Goal: Navigation & Orientation: Find specific page/section

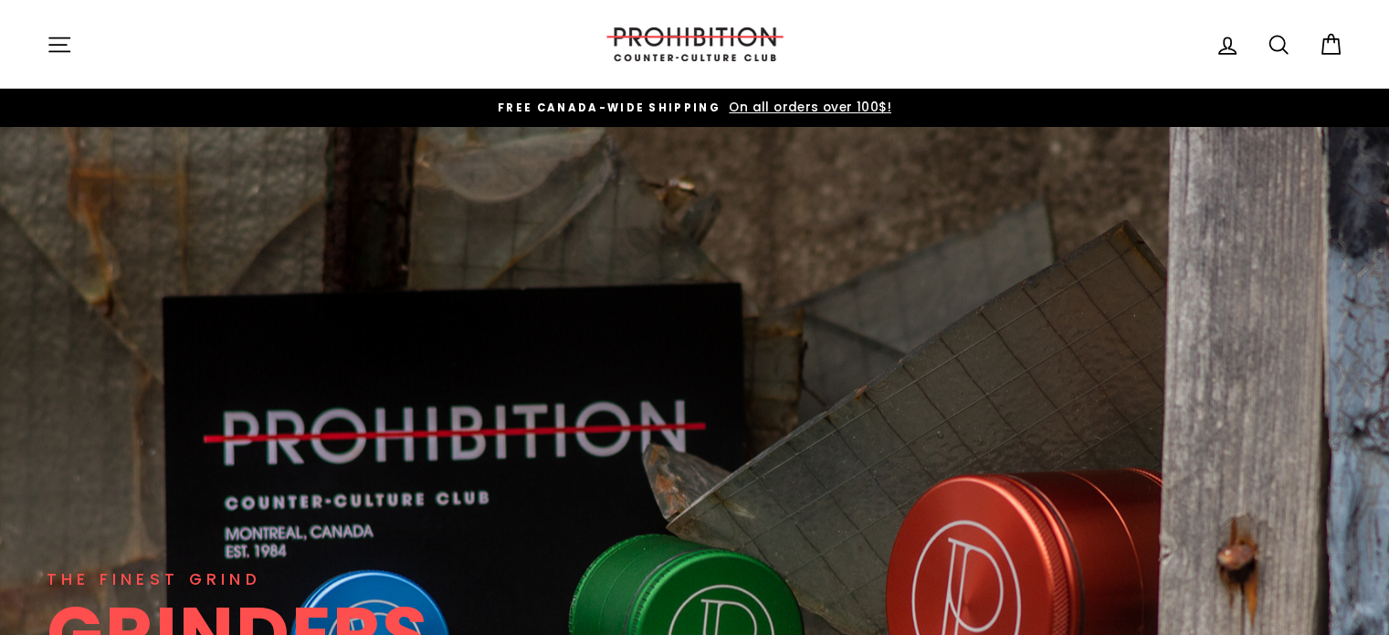
click at [76, 54] on button "Site navigation" at bounding box center [59, 44] width 47 height 39
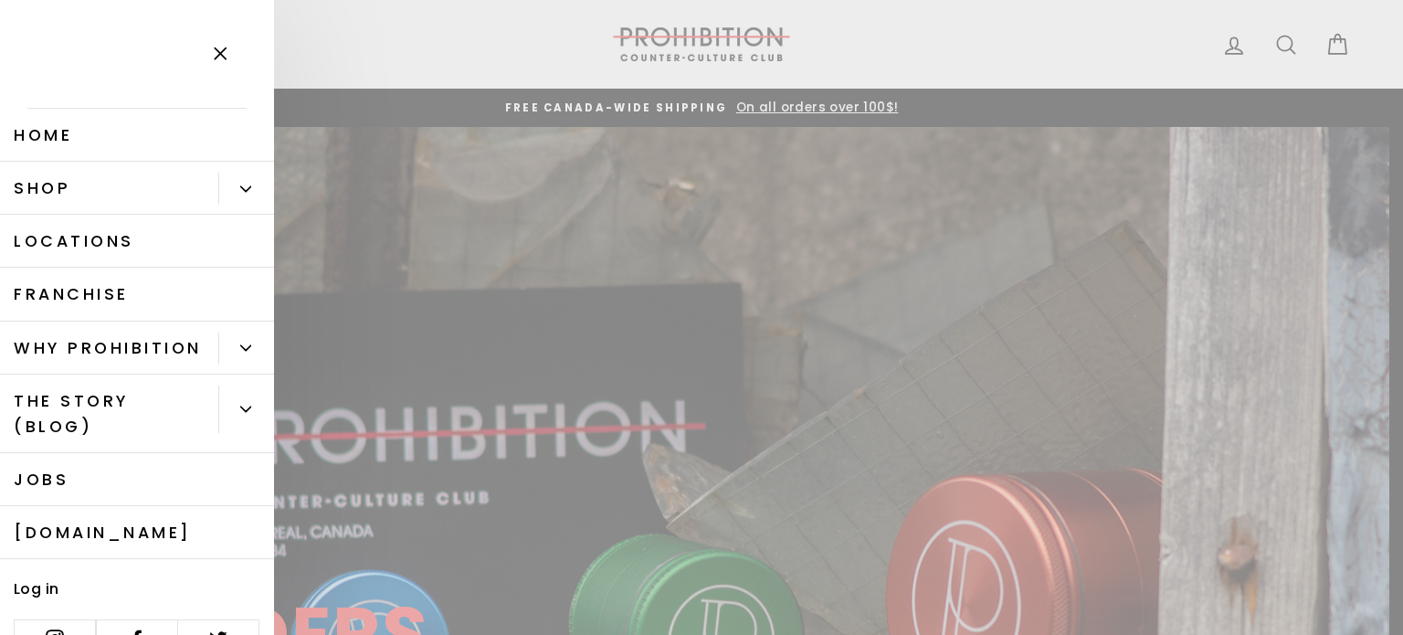
click at [227, 180] on button "Primary" at bounding box center [246, 189] width 56 height 32
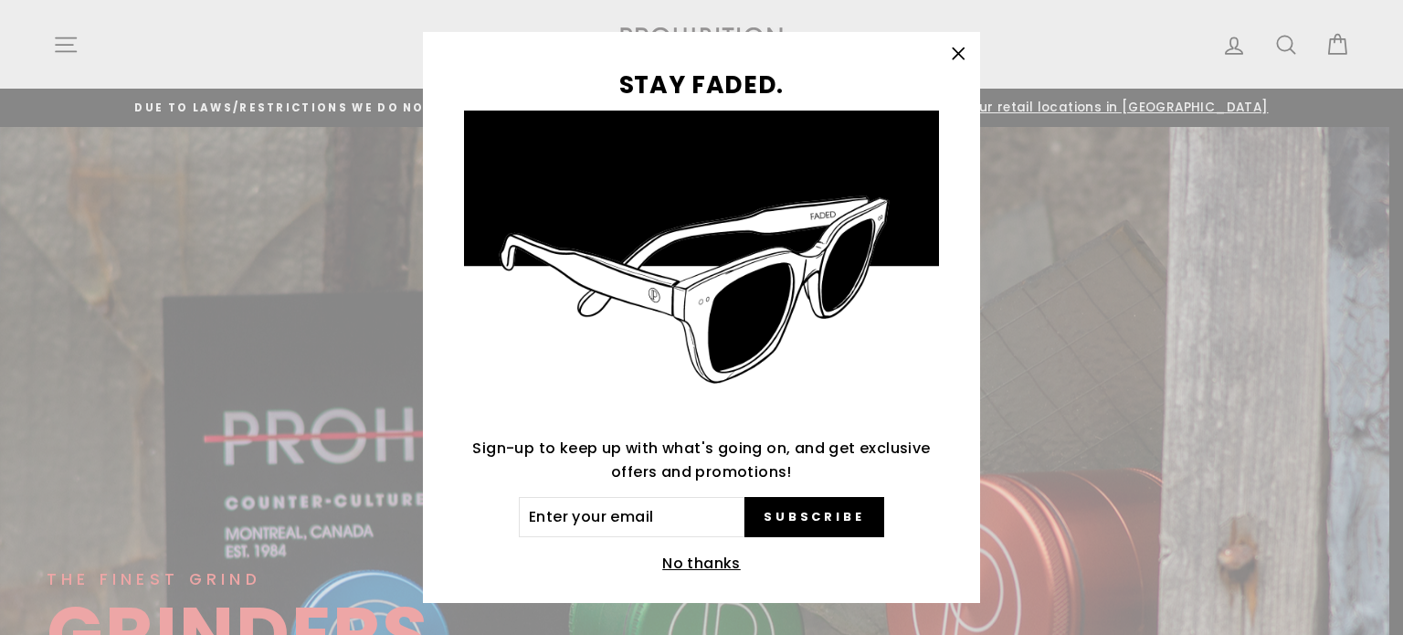
click at [62, 37] on div "STAY FADED. Sign-up to keep up with what's going on, and get exclusive offers a…" at bounding box center [701, 317] width 1403 height 635
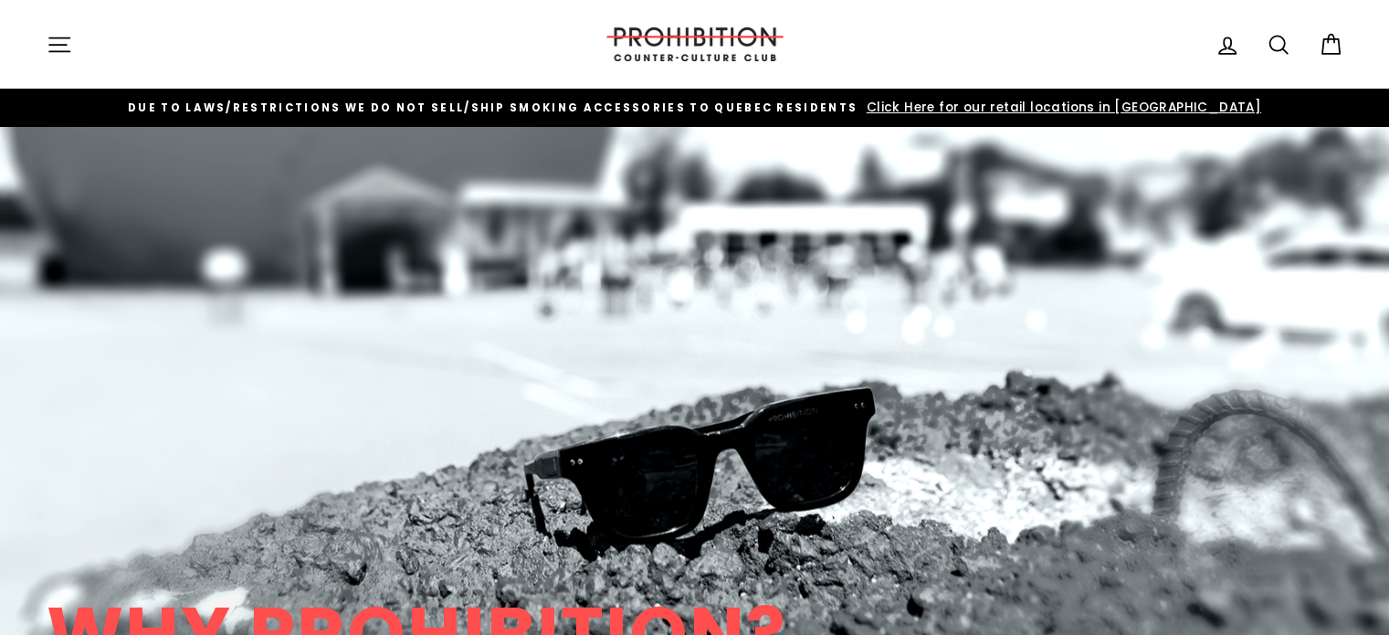
click at [64, 58] on button "Site navigation" at bounding box center [59, 44] width 47 height 39
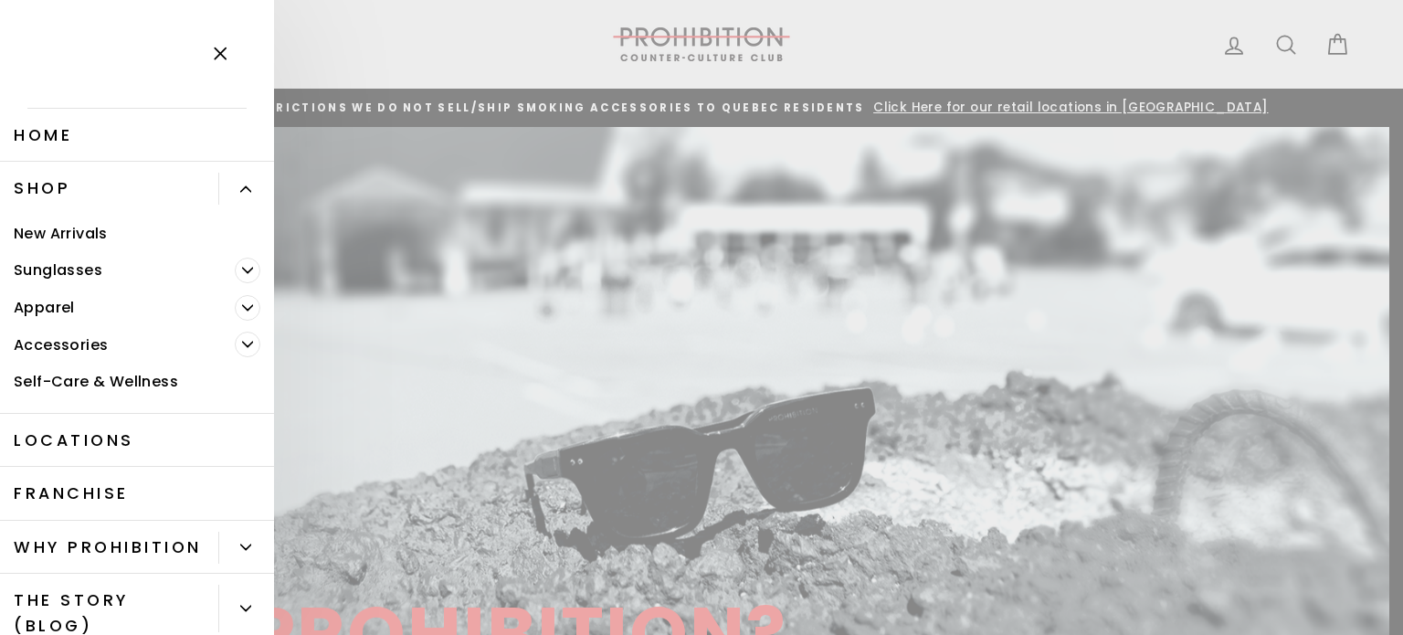
click at [235, 342] on span "Primary" at bounding box center [248, 345] width 26 height 26
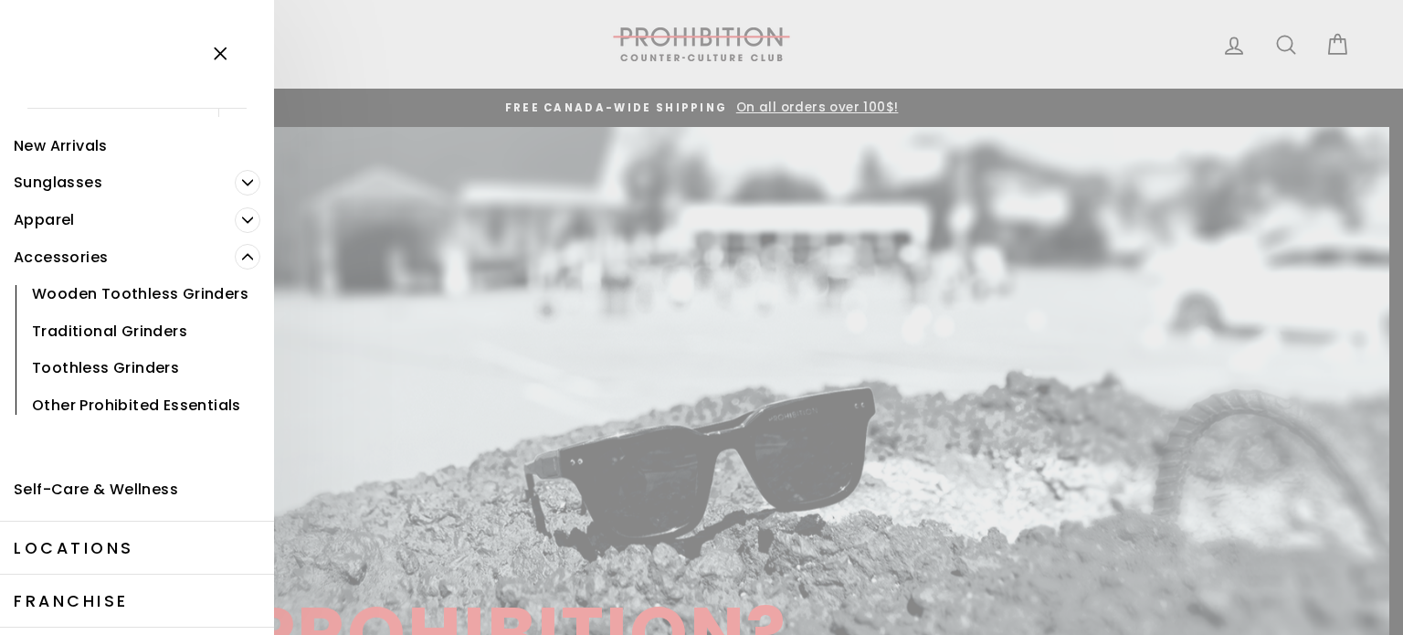
scroll to position [91, 0]
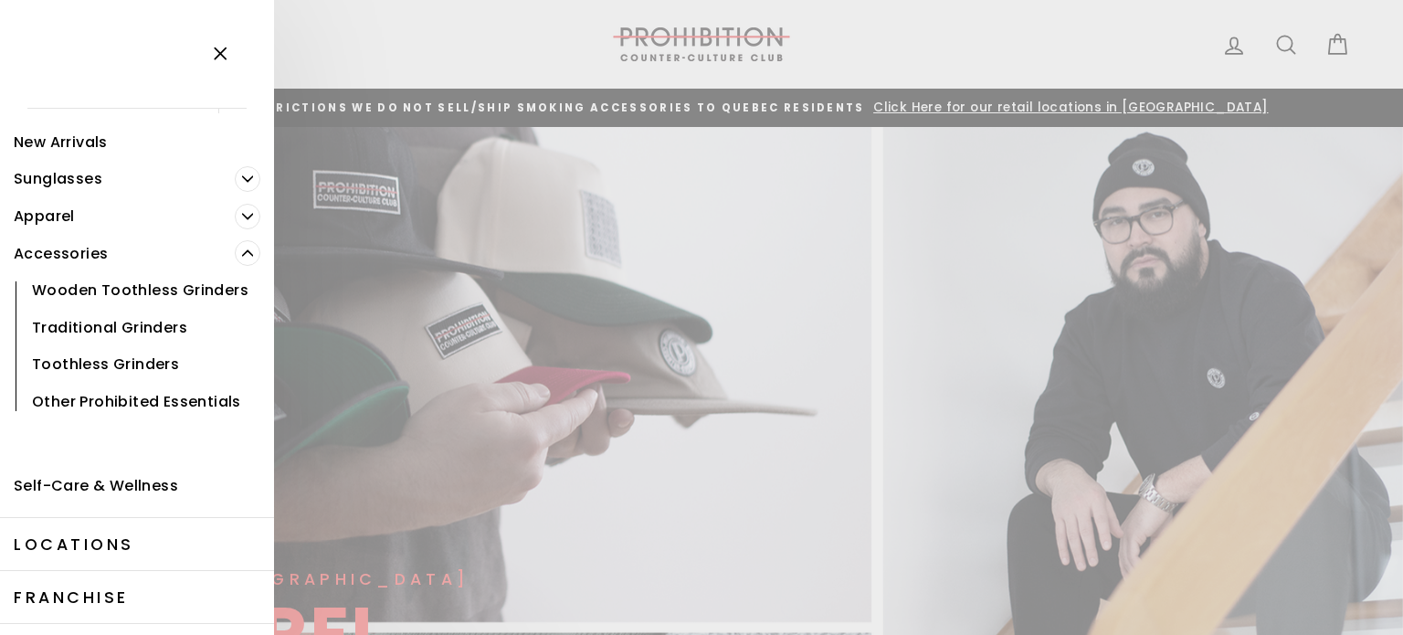
click at [114, 420] on link "Other Prohibited Essentials" at bounding box center [137, 401] width 274 height 37
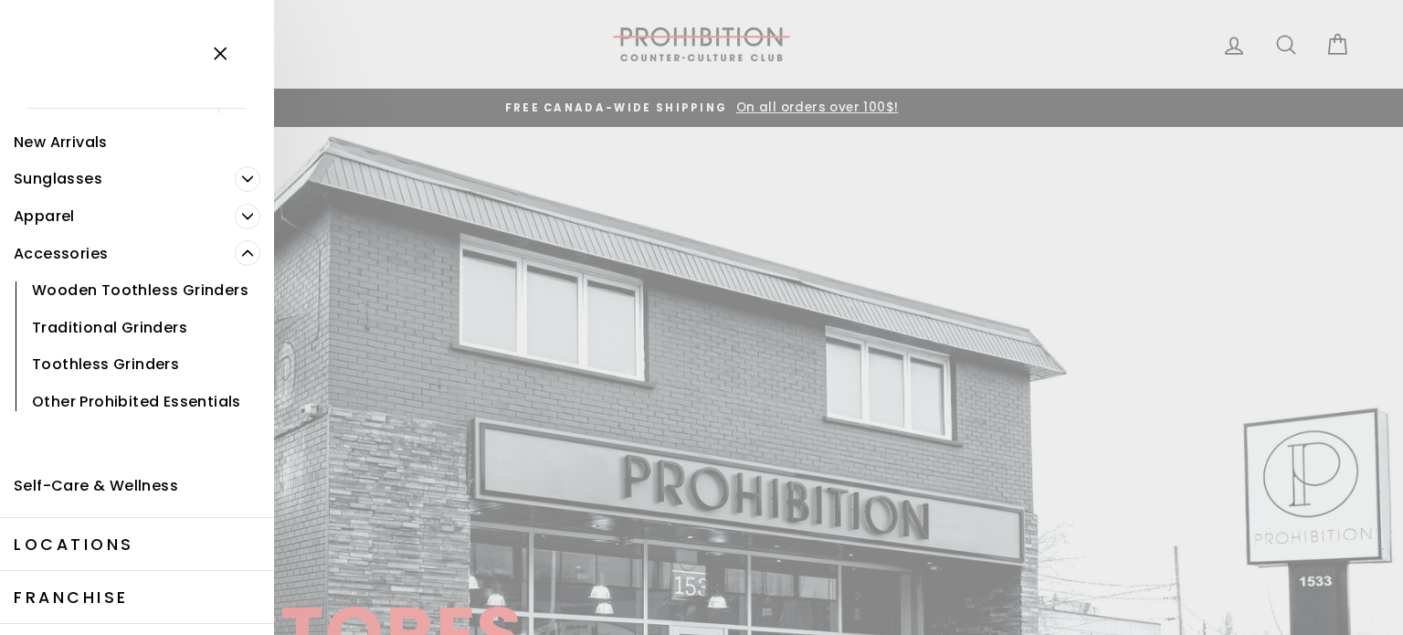
click at [105, 418] on link "Other Prohibited Essentials" at bounding box center [137, 401] width 274 height 37
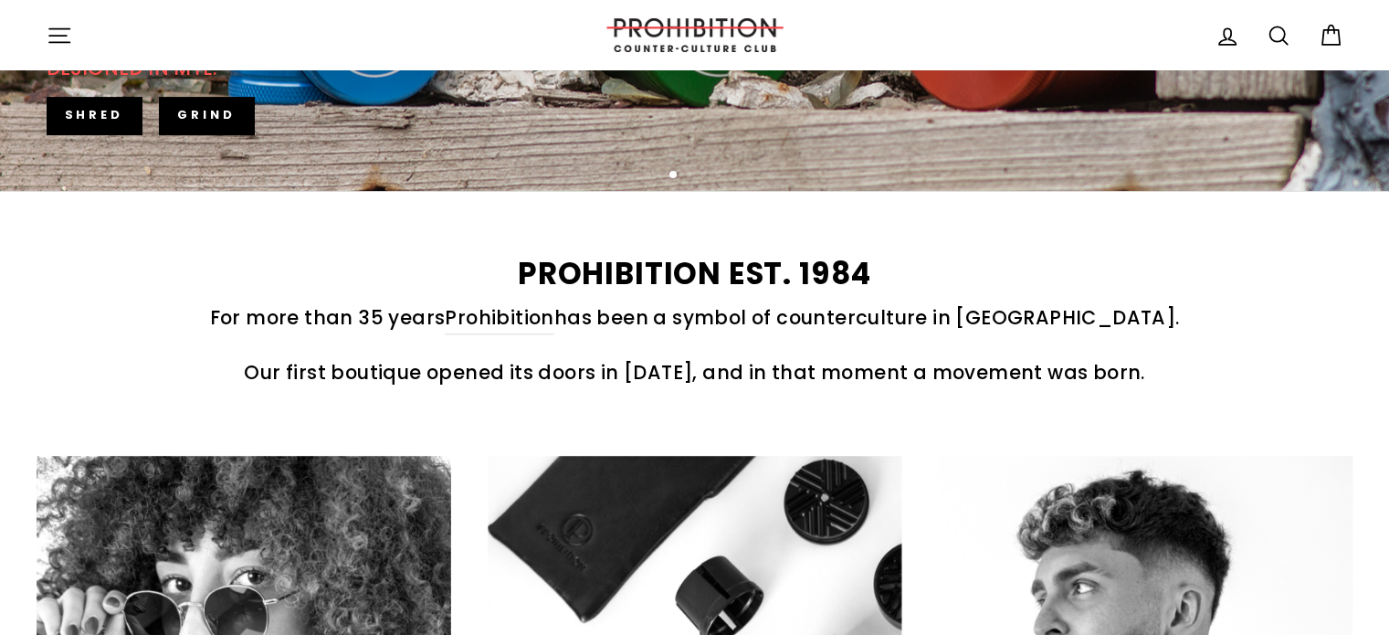
scroll to position [100, 0]
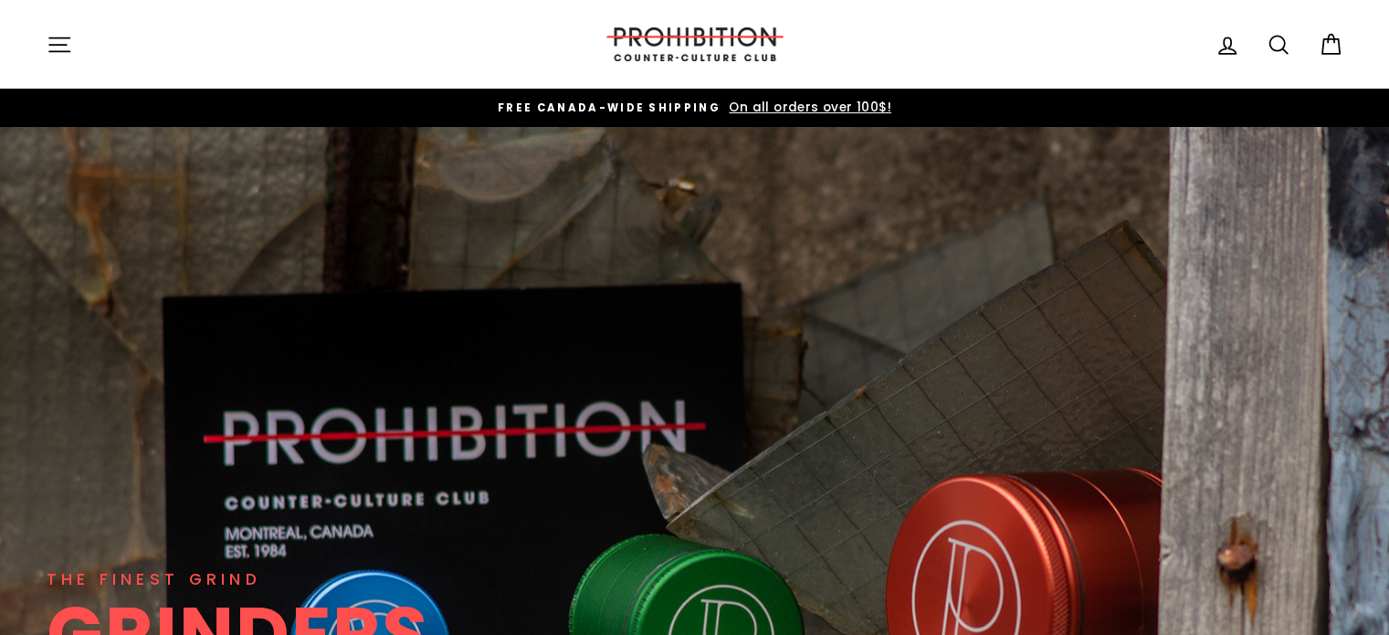
click at [51, 51] on icon "button" at bounding box center [59, 44] width 20 height 14
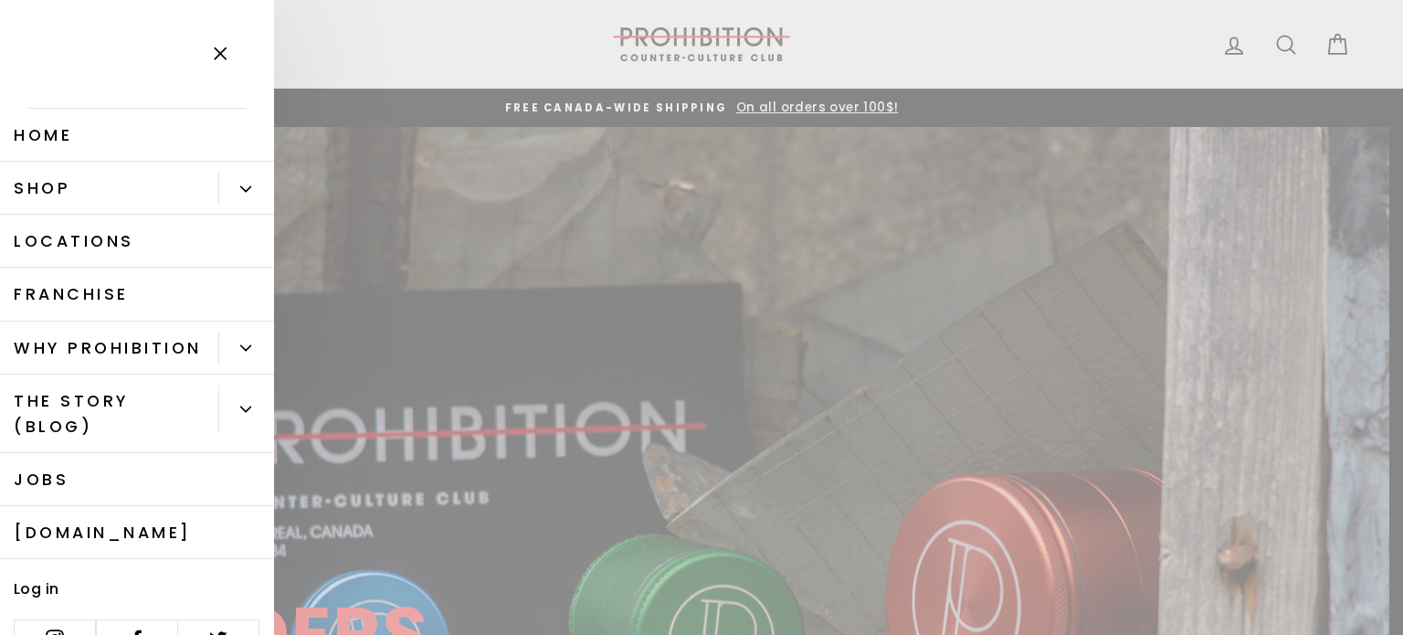
click at [118, 194] on link "Shop" at bounding box center [109, 188] width 218 height 53
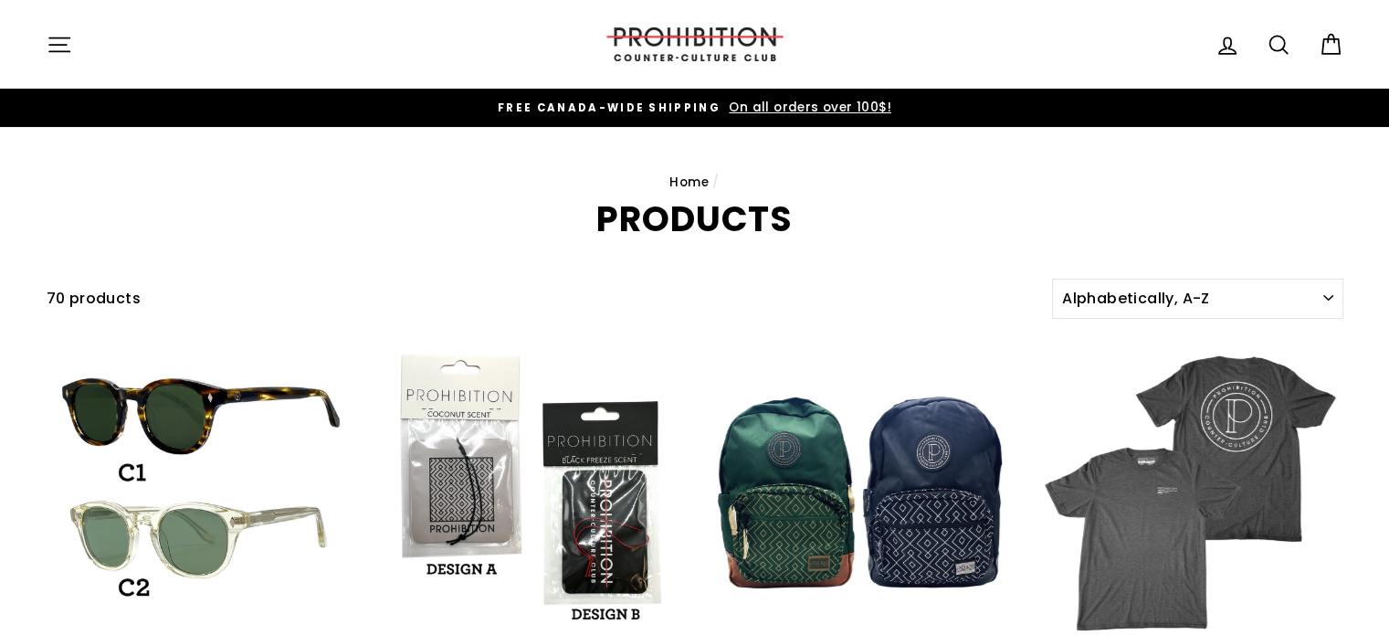
click at [60, 53] on icon "button" at bounding box center [60, 45] width 26 height 26
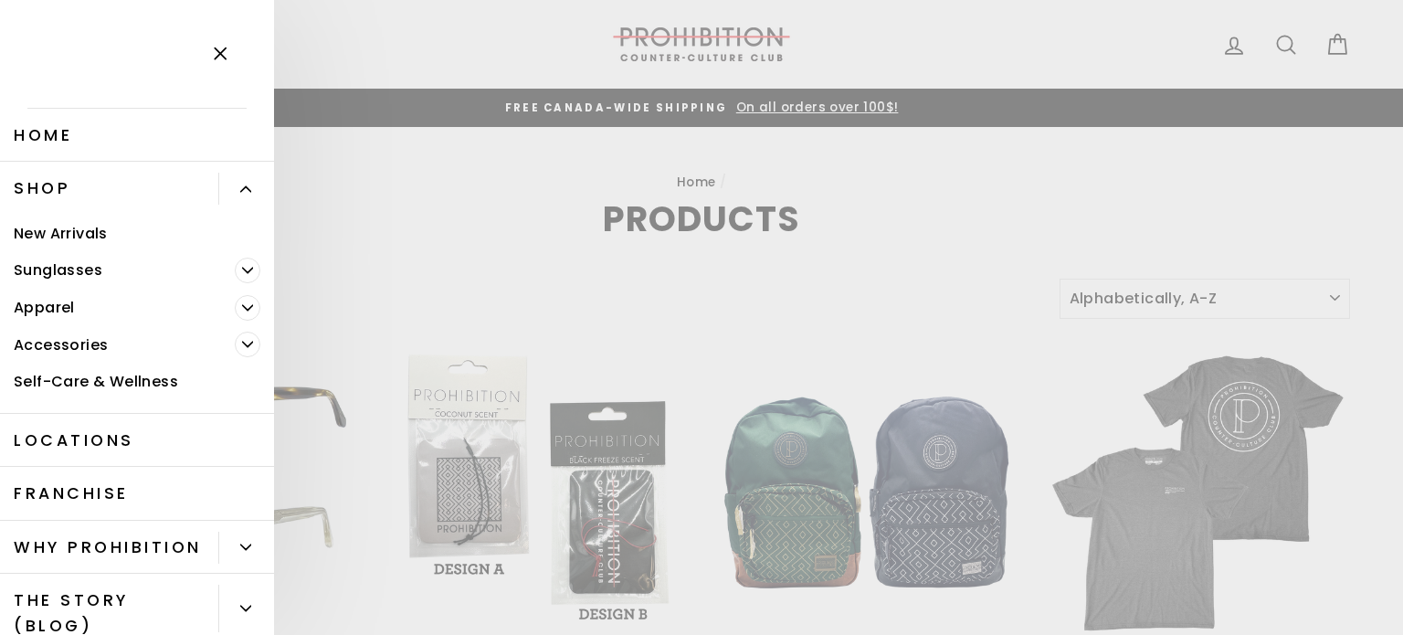
click at [242, 347] on icon "Primary" at bounding box center [247, 344] width 11 height 11
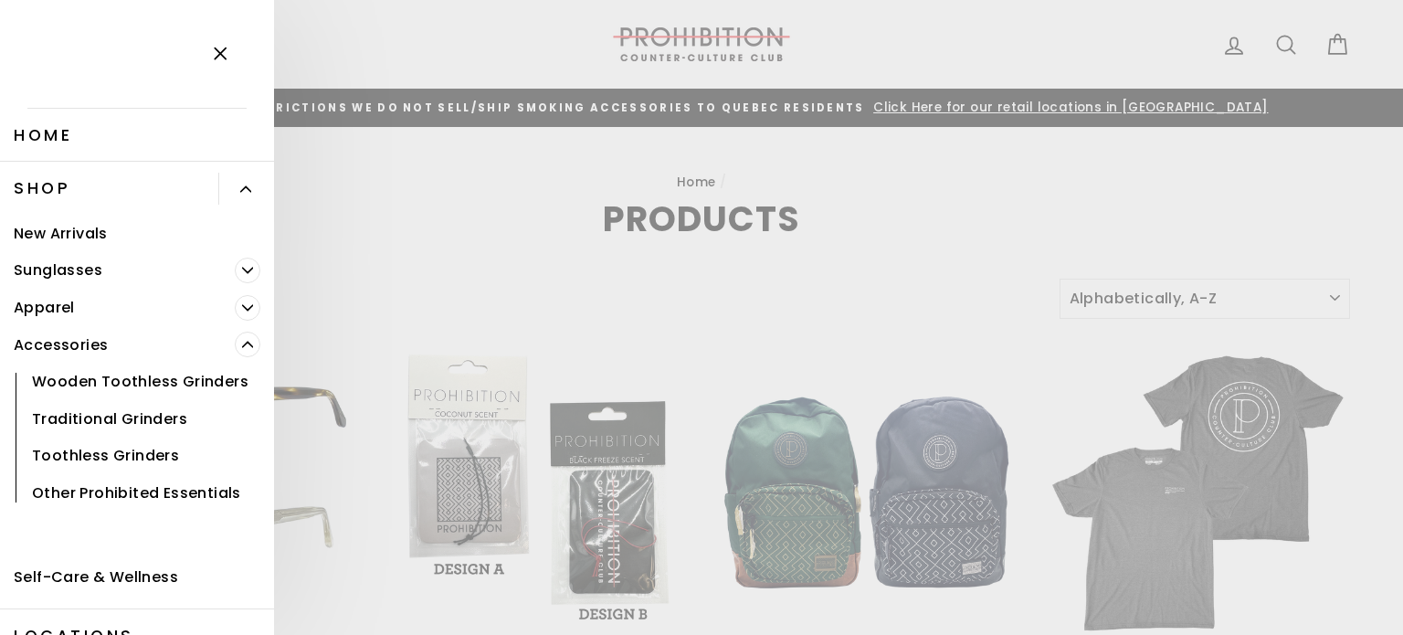
click at [111, 511] on link "Other Prohibited Essentials" at bounding box center [137, 492] width 274 height 37
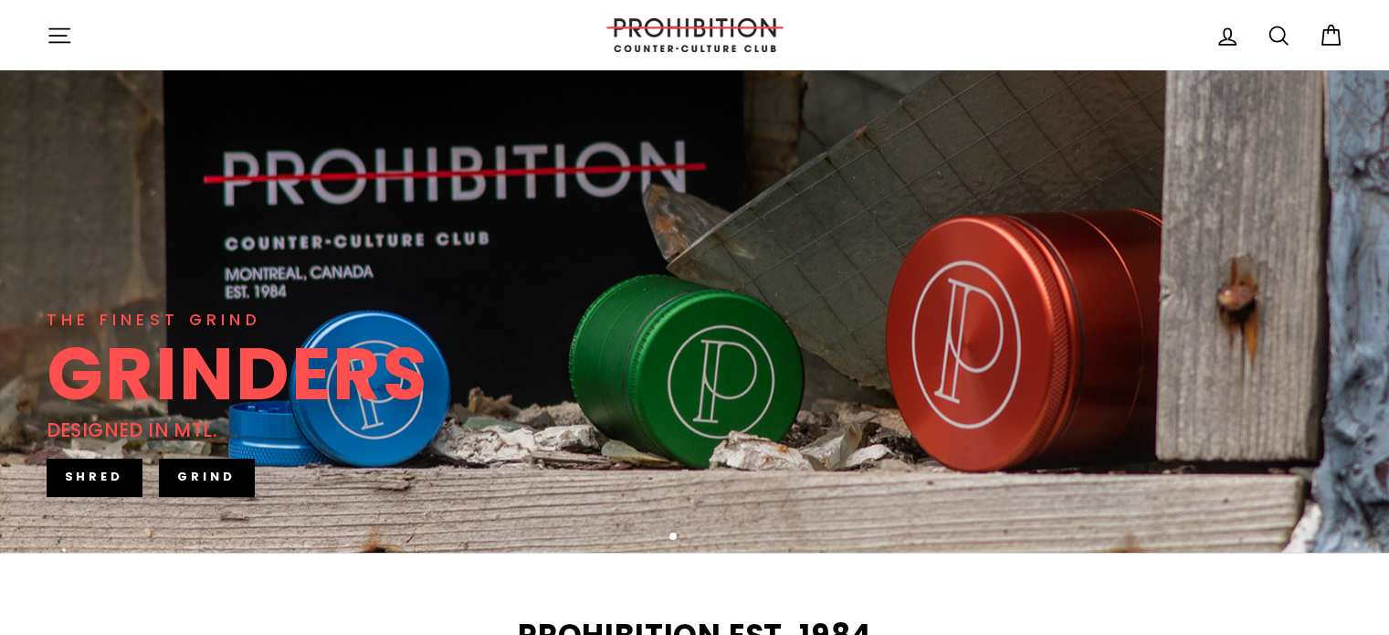
scroll to position [137, 0]
